Goal: Task Accomplishment & Management: Manage account settings

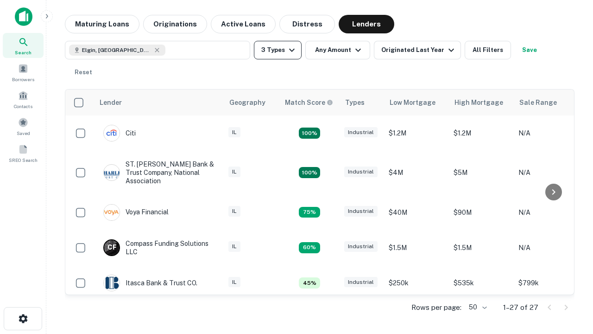
click at [278, 50] on button "3 Types" at bounding box center [278, 50] width 48 height 19
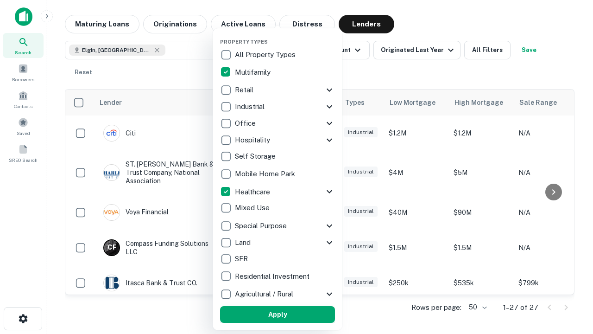
click at [278, 314] on button "Apply" at bounding box center [277, 314] width 115 height 17
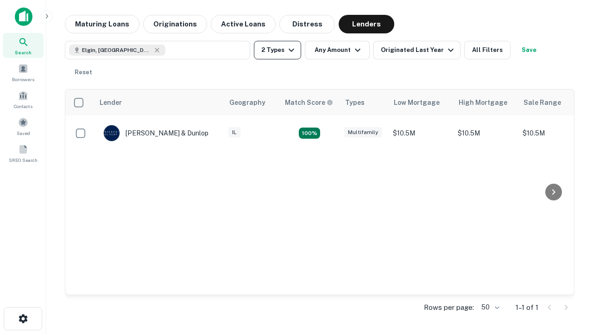
click at [278, 50] on button "2 Types" at bounding box center [277, 50] width 47 height 19
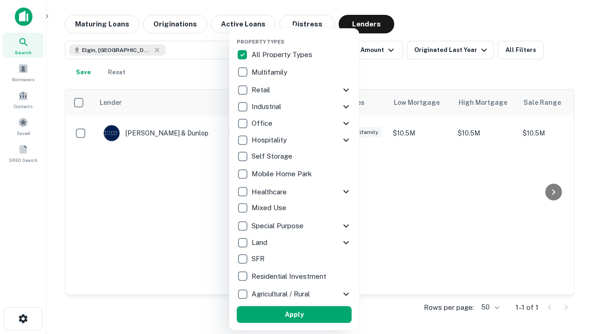
click at [294, 314] on button "Apply" at bounding box center [294, 314] width 115 height 17
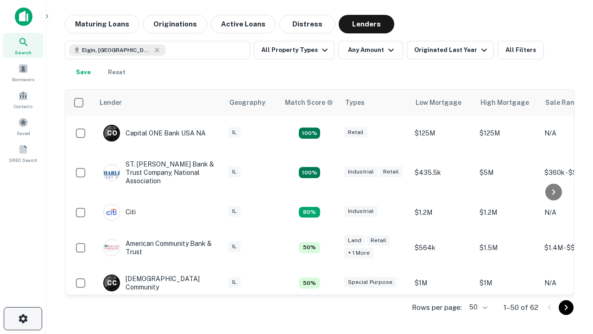
click at [23, 318] on icon "button" at bounding box center [23, 318] width 11 height 11
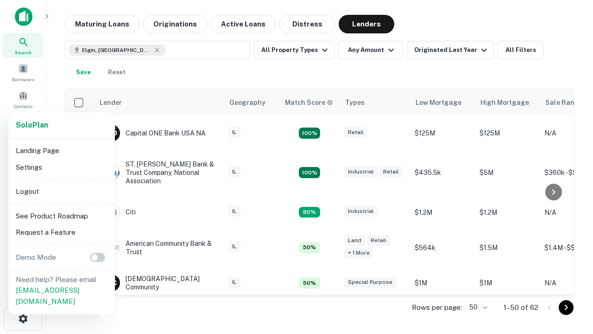
click at [61, 191] on li "Logout" at bounding box center [61, 191] width 99 height 17
